Goal: Task Accomplishment & Management: Use online tool/utility

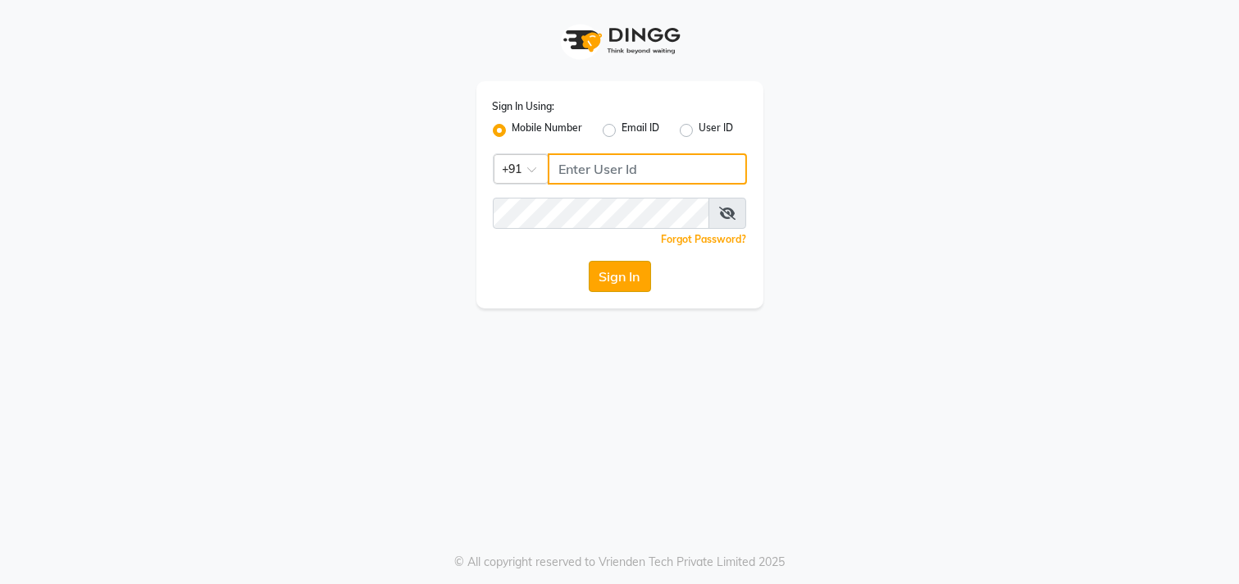
type input "9942209797"
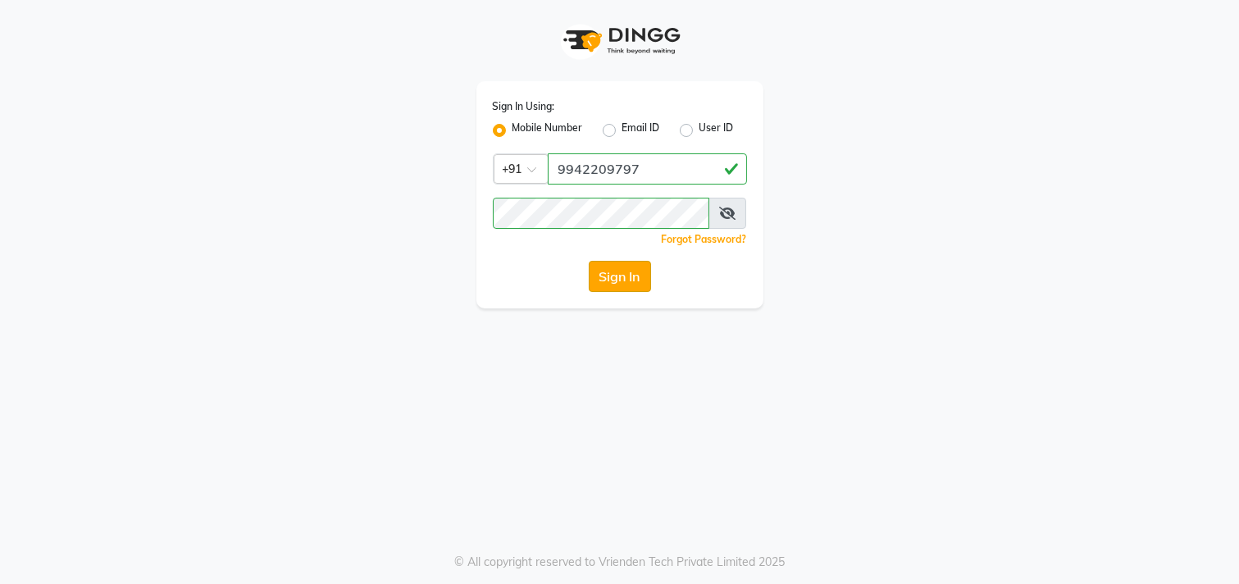
click at [602, 276] on button "Sign In" at bounding box center [620, 276] width 62 height 31
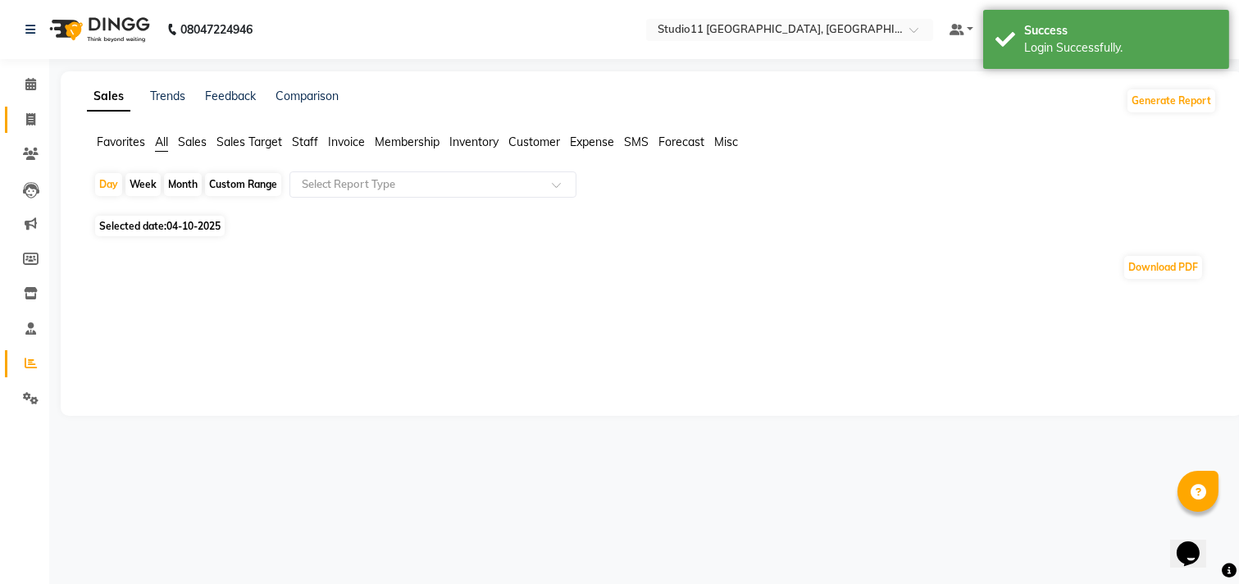
click at [22, 129] on link "Invoice" at bounding box center [24, 120] width 39 height 27
select select "service"
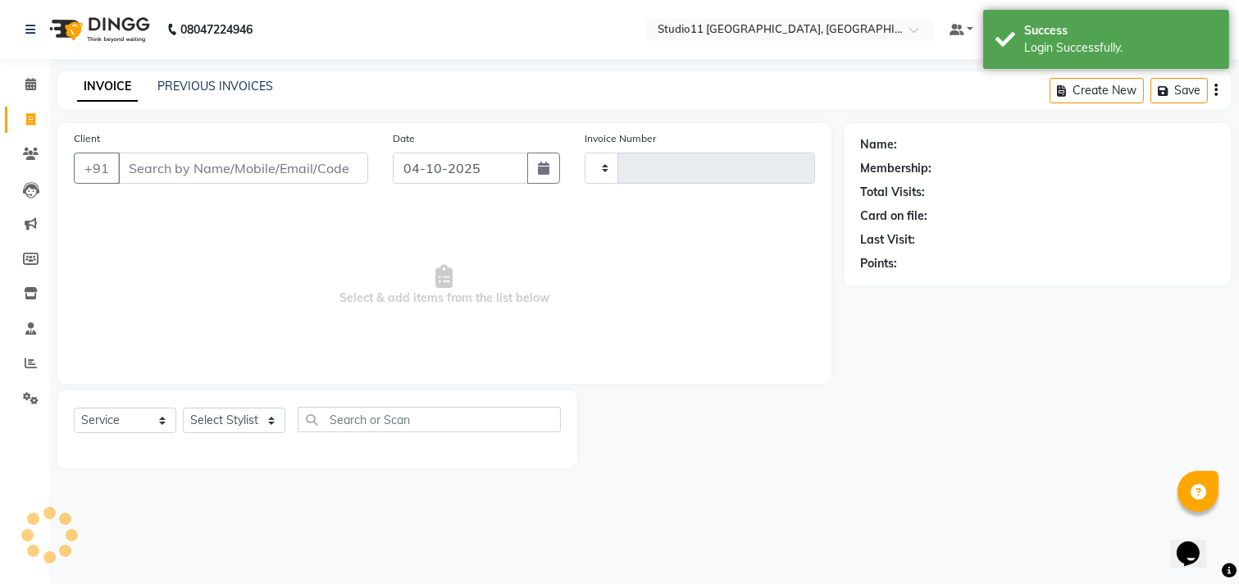
type input "2587"
select select "7717"
click at [199, 93] on link "PREVIOUS INVOICES" at bounding box center [215, 86] width 116 height 15
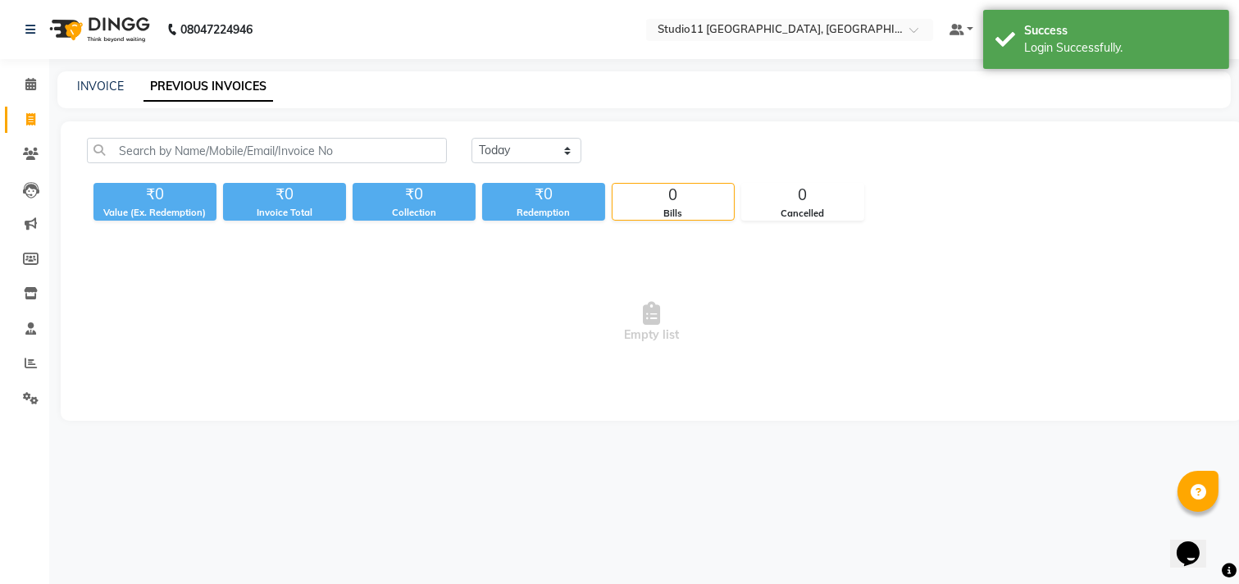
click at [99, 75] on div "INVOICE PREVIOUS INVOICES" at bounding box center [643, 89] width 1173 height 37
click at [101, 84] on link "INVOICE" at bounding box center [100, 86] width 47 height 15
select select "service"
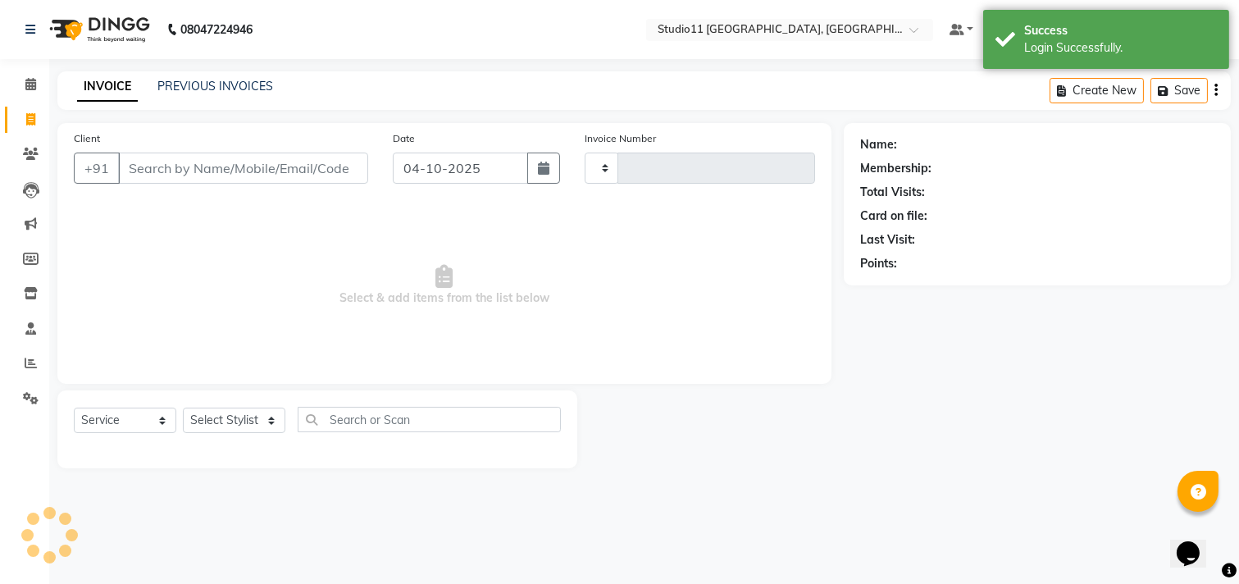
type input "2587"
select select "7717"
